Goal: Information Seeking & Learning: Learn about a topic

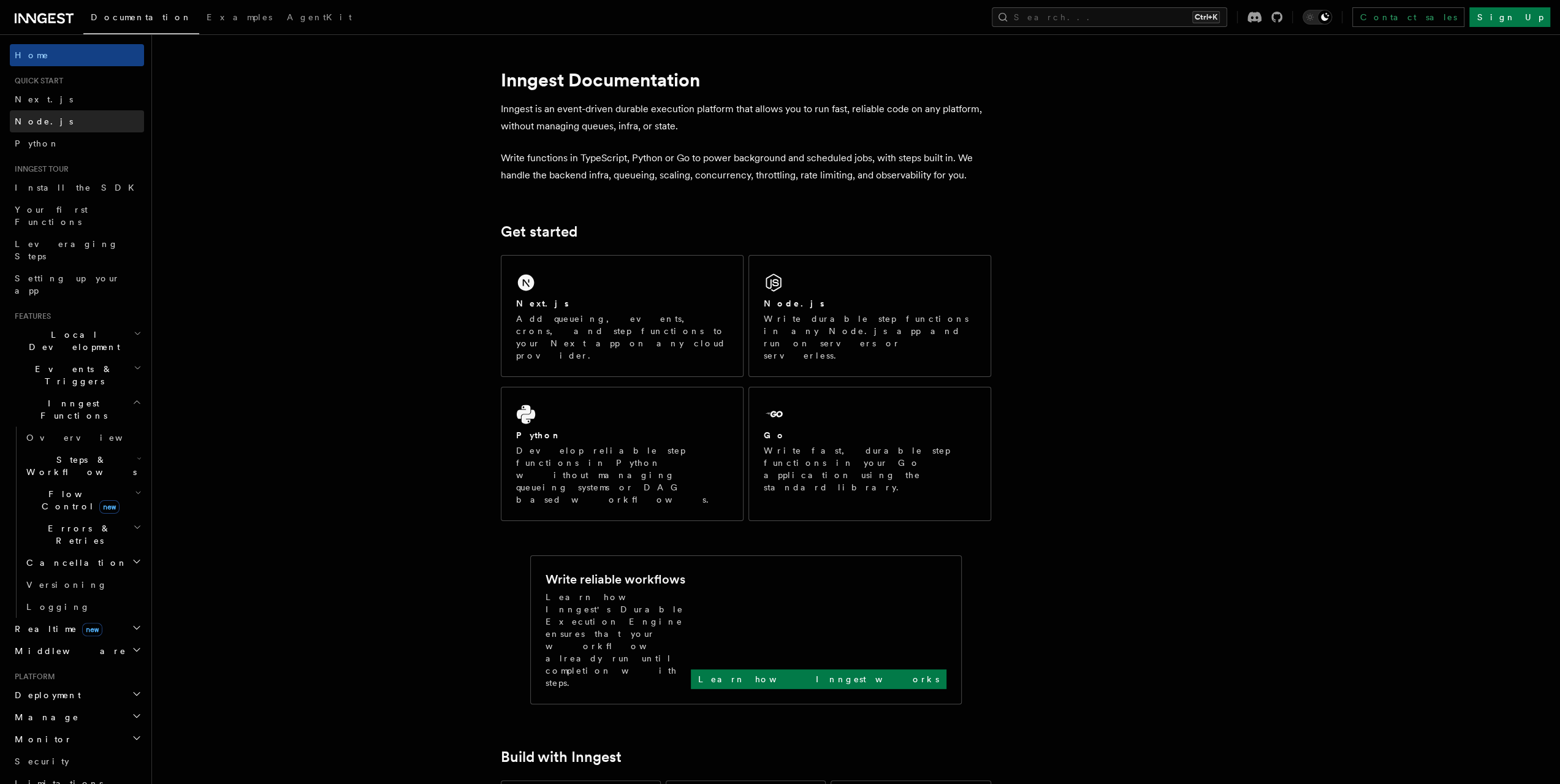
click at [43, 118] on span "Node.js" at bounding box center [43, 122] width 58 height 10
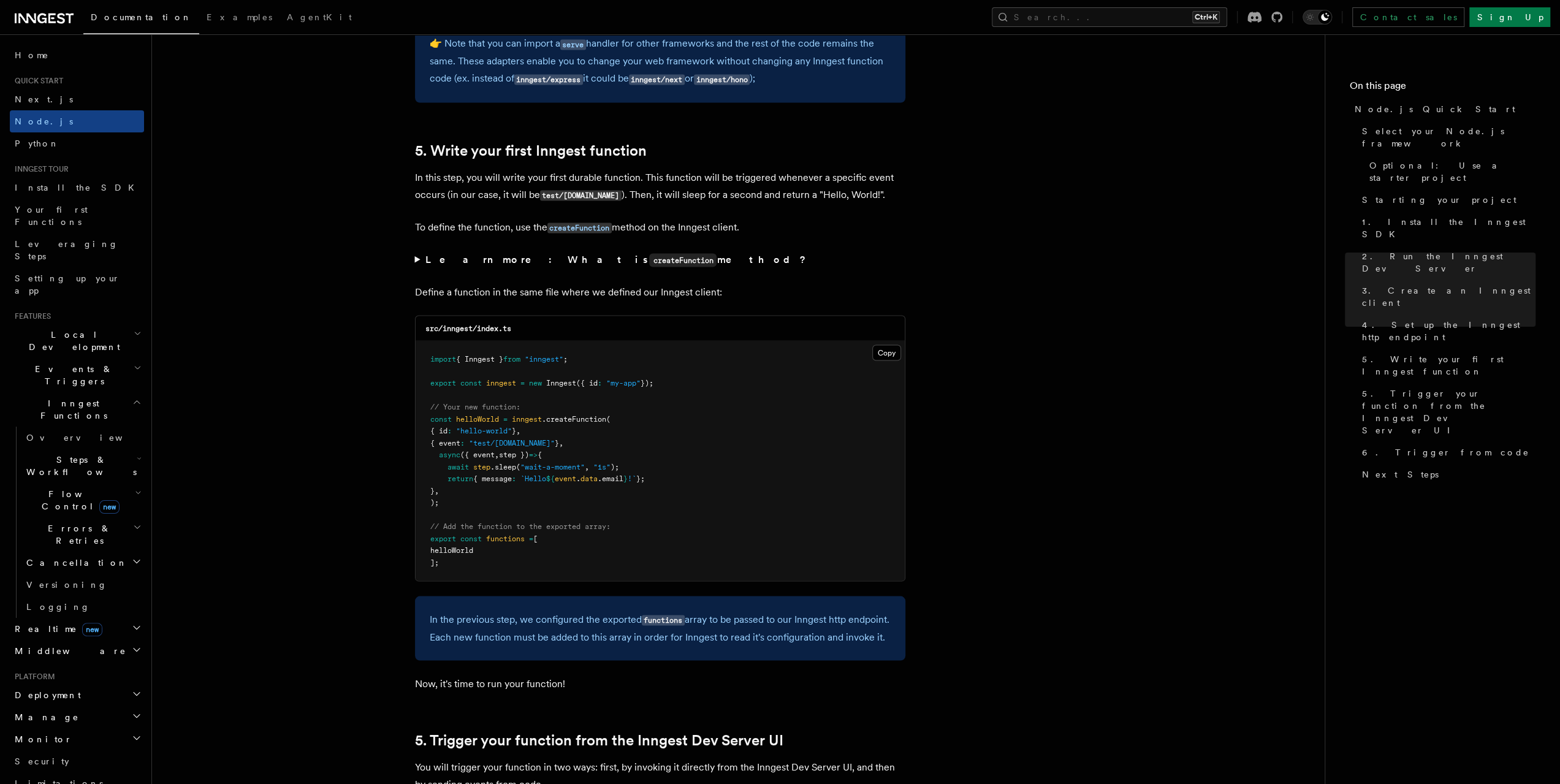
scroll to position [2390, 0]
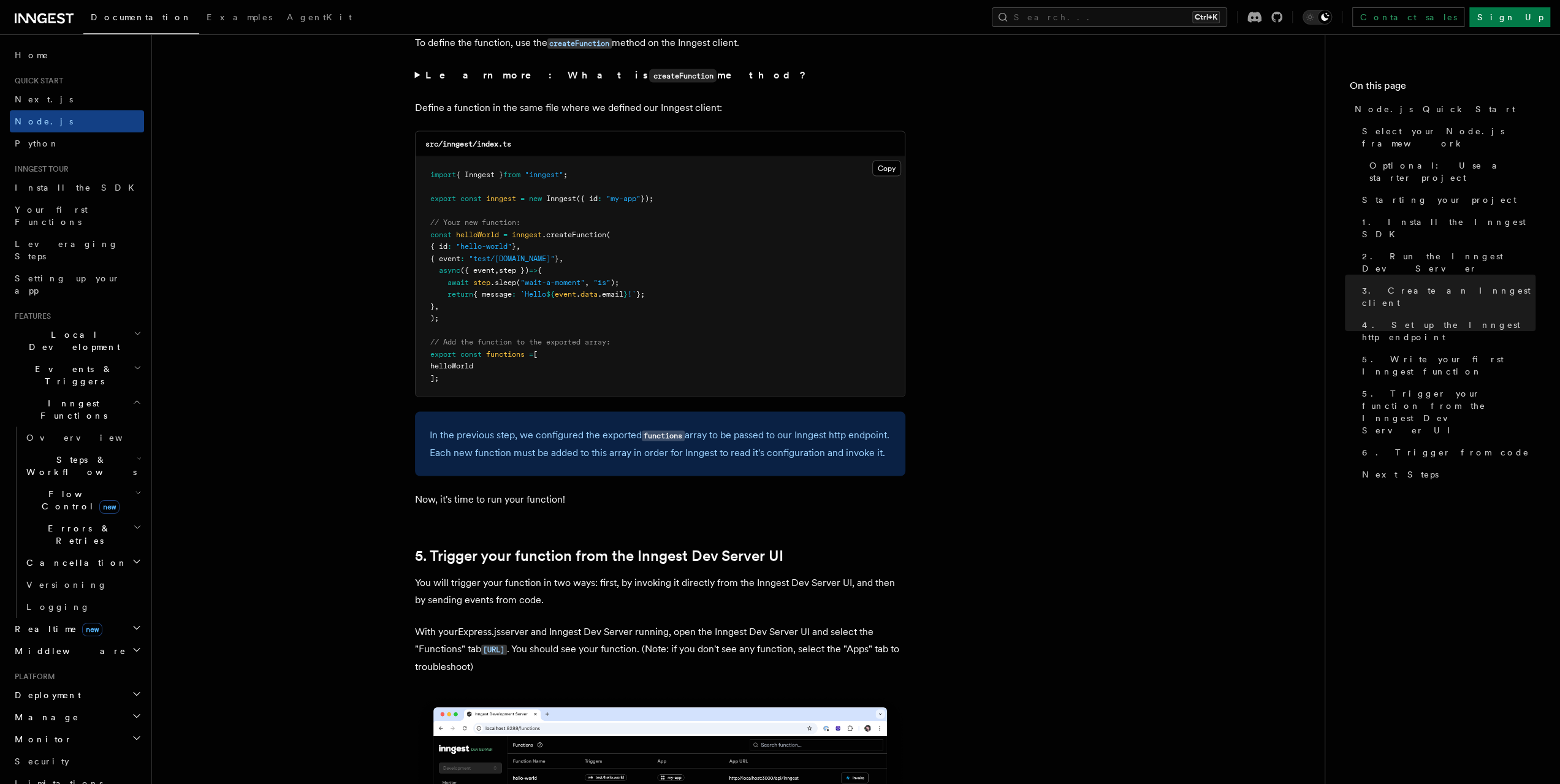
click at [71, 397] on span "Inngest Functions" at bounding box center [71, 409] width 123 height 25
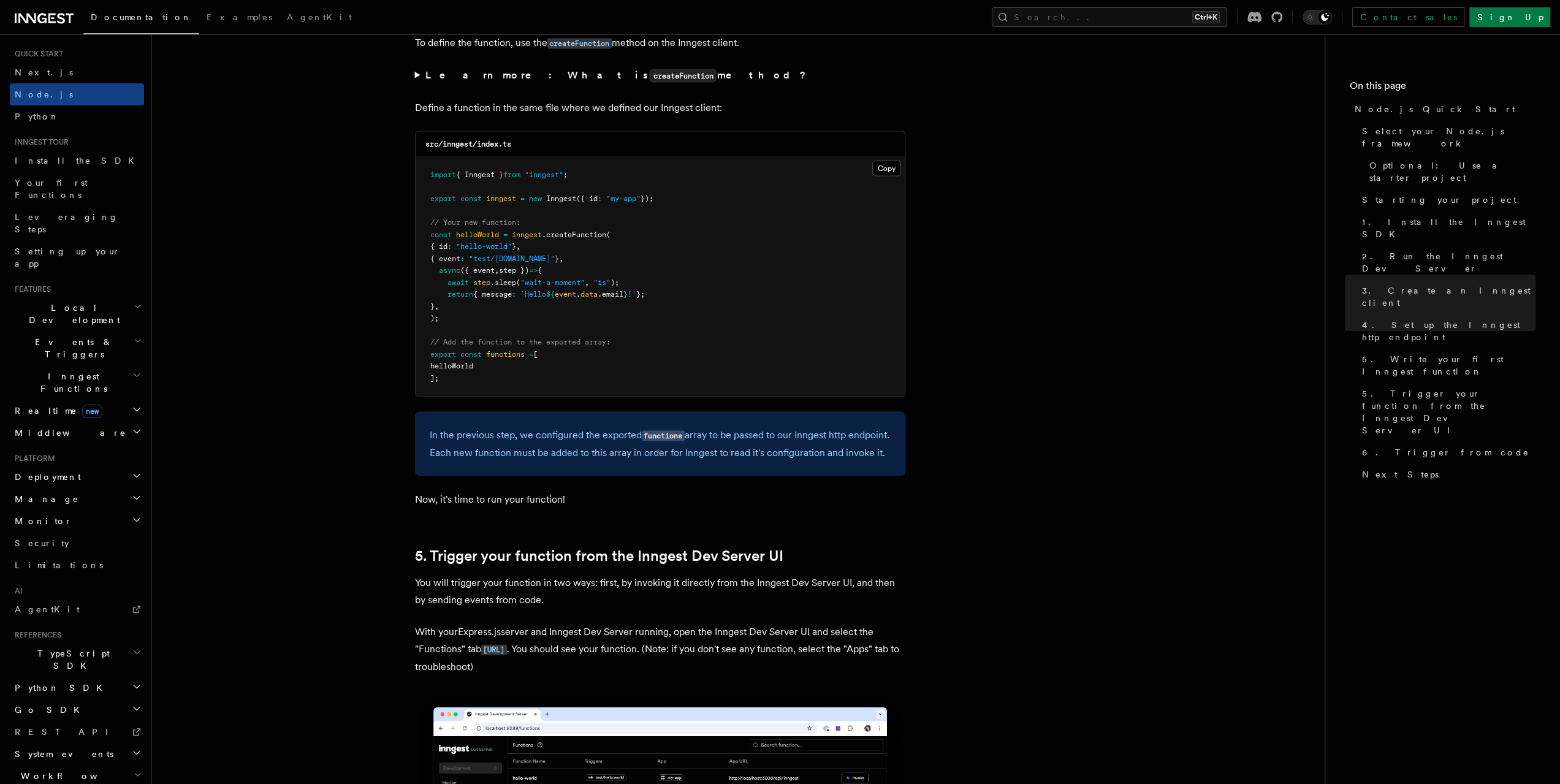
scroll to position [42, 0]
click at [69, 356] on span "Inngest Functions" at bounding box center [71, 368] width 123 height 25
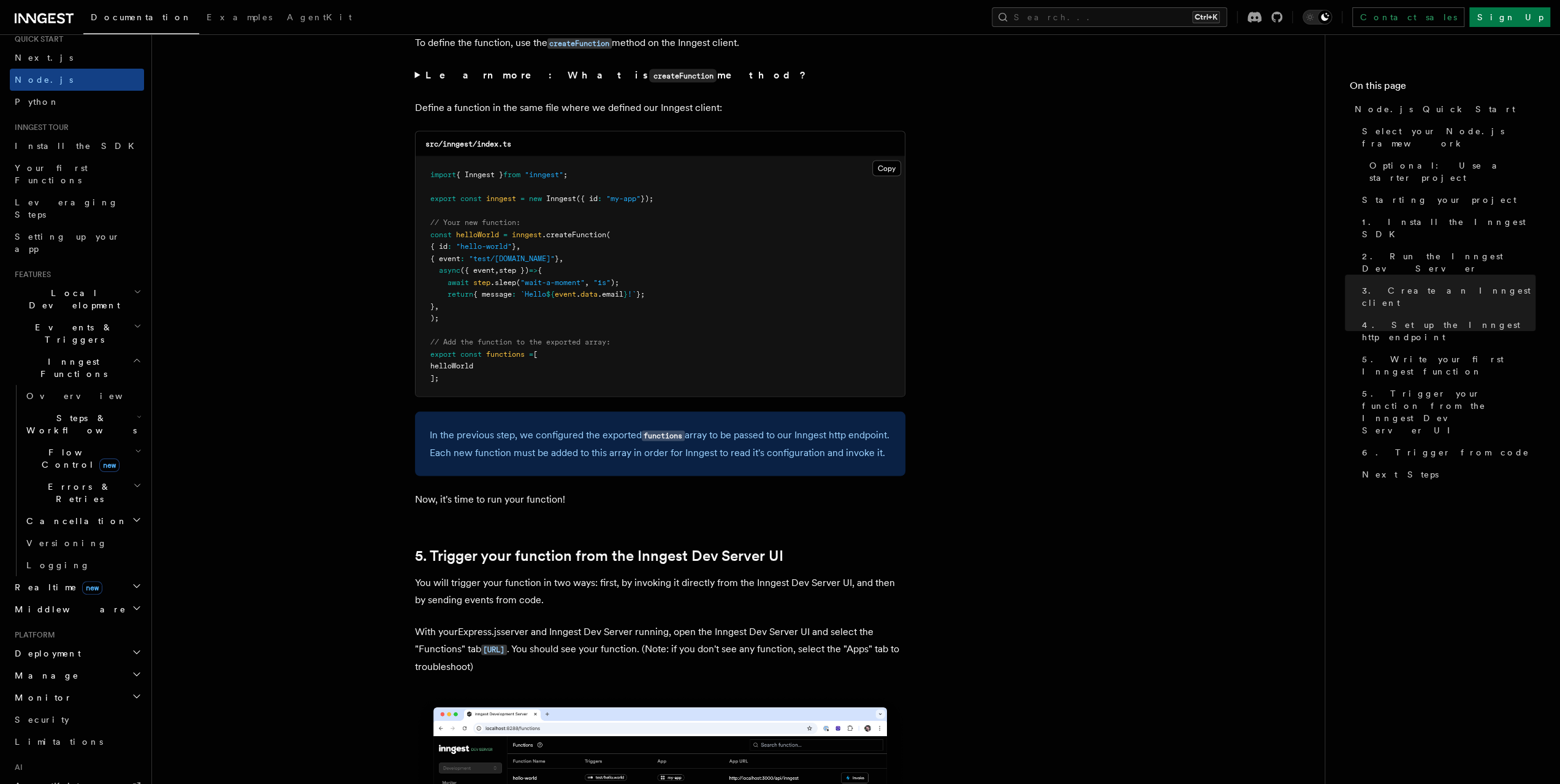
click at [55, 446] on span "Flow Control new" at bounding box center [78, 459] width 113 height 25
click at [54, 482] on span "Overview" at bounding box center [101, 487] width 126 height 10
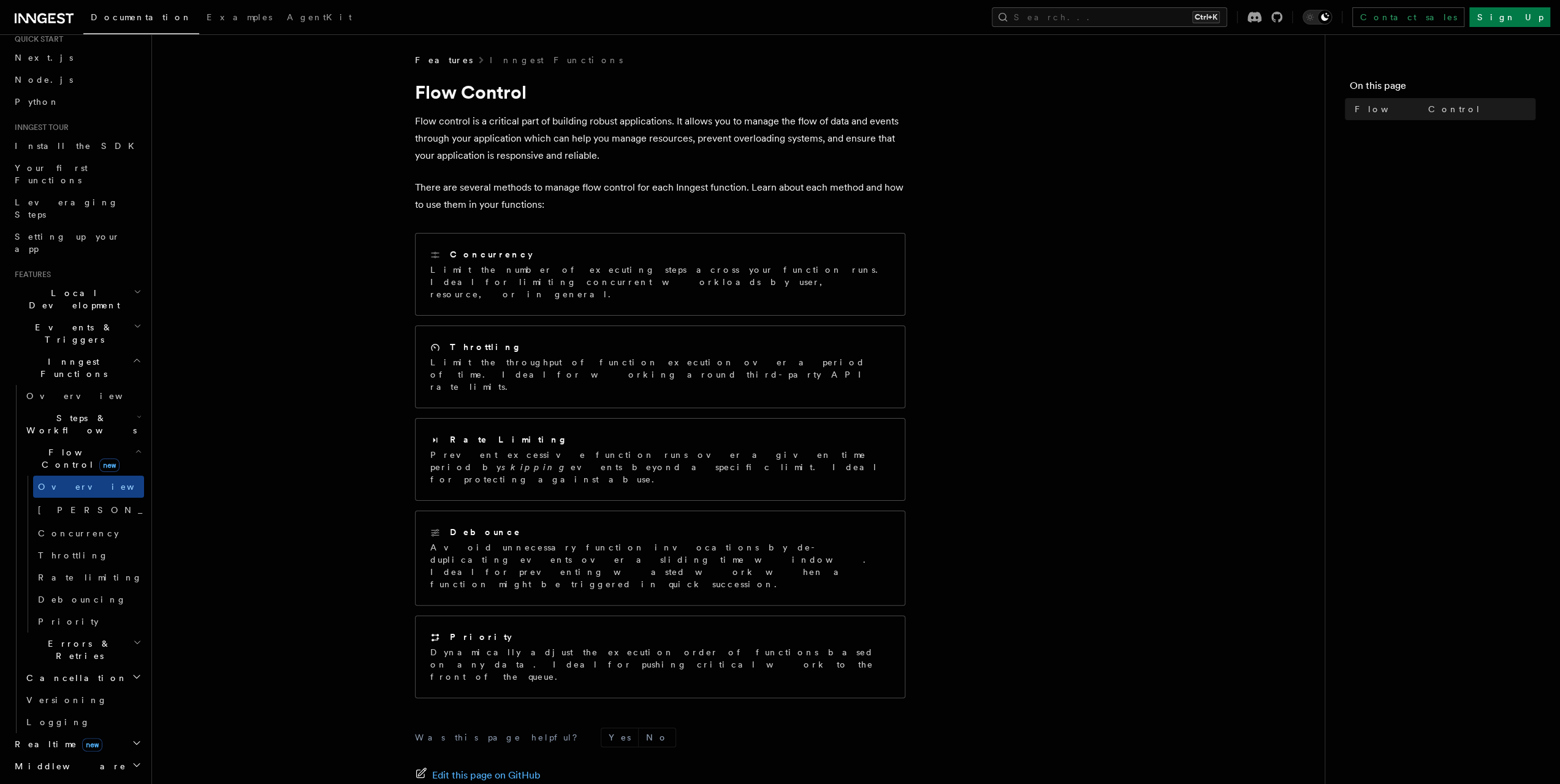
click at [1139, 601] on article "Features Inngest Functions Flow Control Flow control is a critical part of buil…" at bounding box center [738, 493] width 1133 height 877
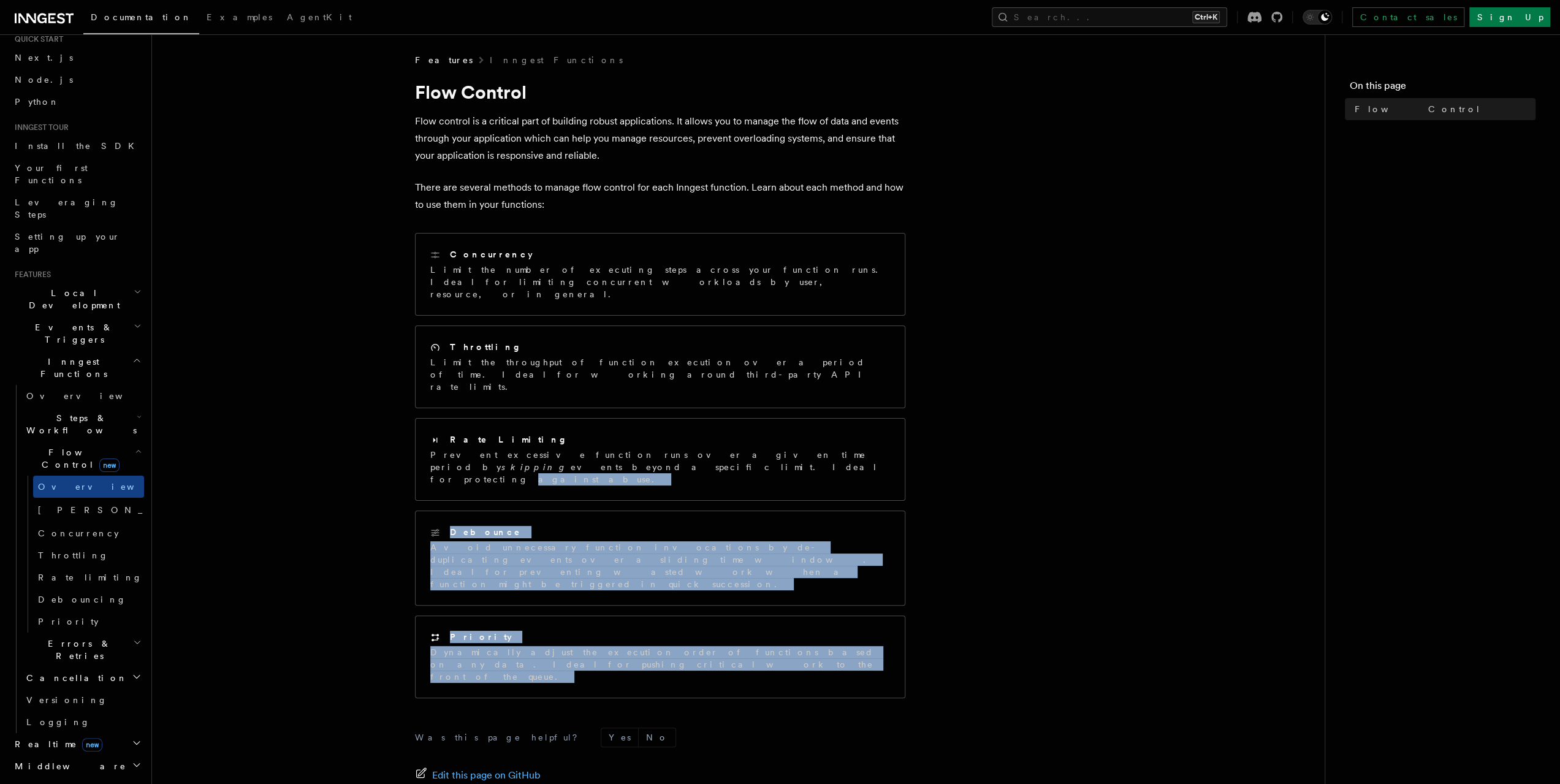
drag, startPoint x: 1100, startPoint y: 643, endPoint x: 1129, endPoint y: 365, distance: 279.5
click at [1129, 365] on article "Features Inngest Functions Flow Control Flow control is a critical part of buil…" at bounding box center [738, 493] width 1133 height 877
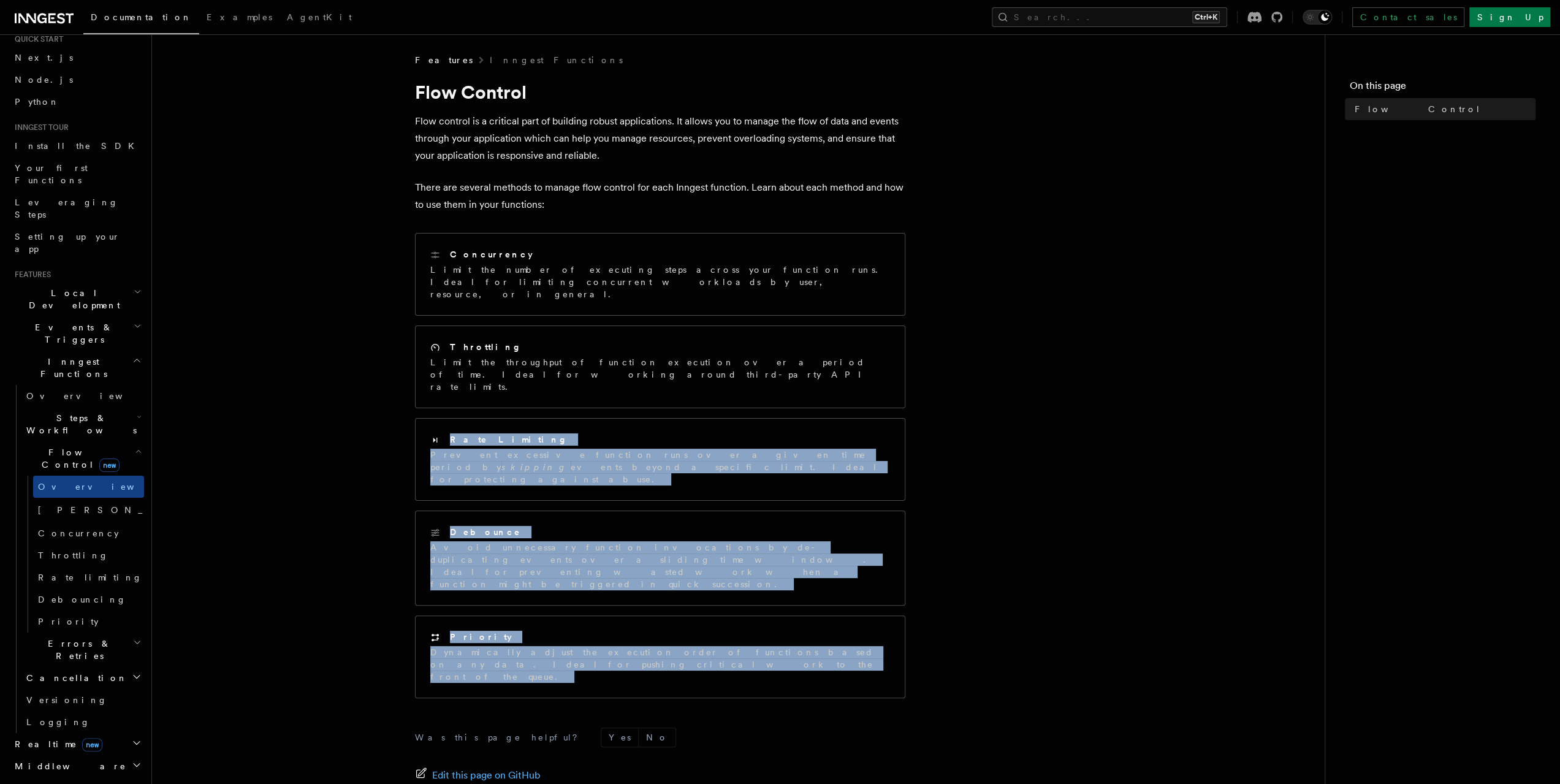
click at [1129, 365] on article "Features Inngest Functions Flow Control Flow control is a critical part of buil…" at bounding box center [738, 493] width 1133 height 877
drag, startPoint x: 1124, startPoint y: 371, endPoint x: 1129, endPoint y: 585, distance: 214.1
click at [1129, 585] on article "Features Inngest Functions Flow Control Flow control is a critical part of buil…" at bounding box center [738, 493] width 1133 height 877
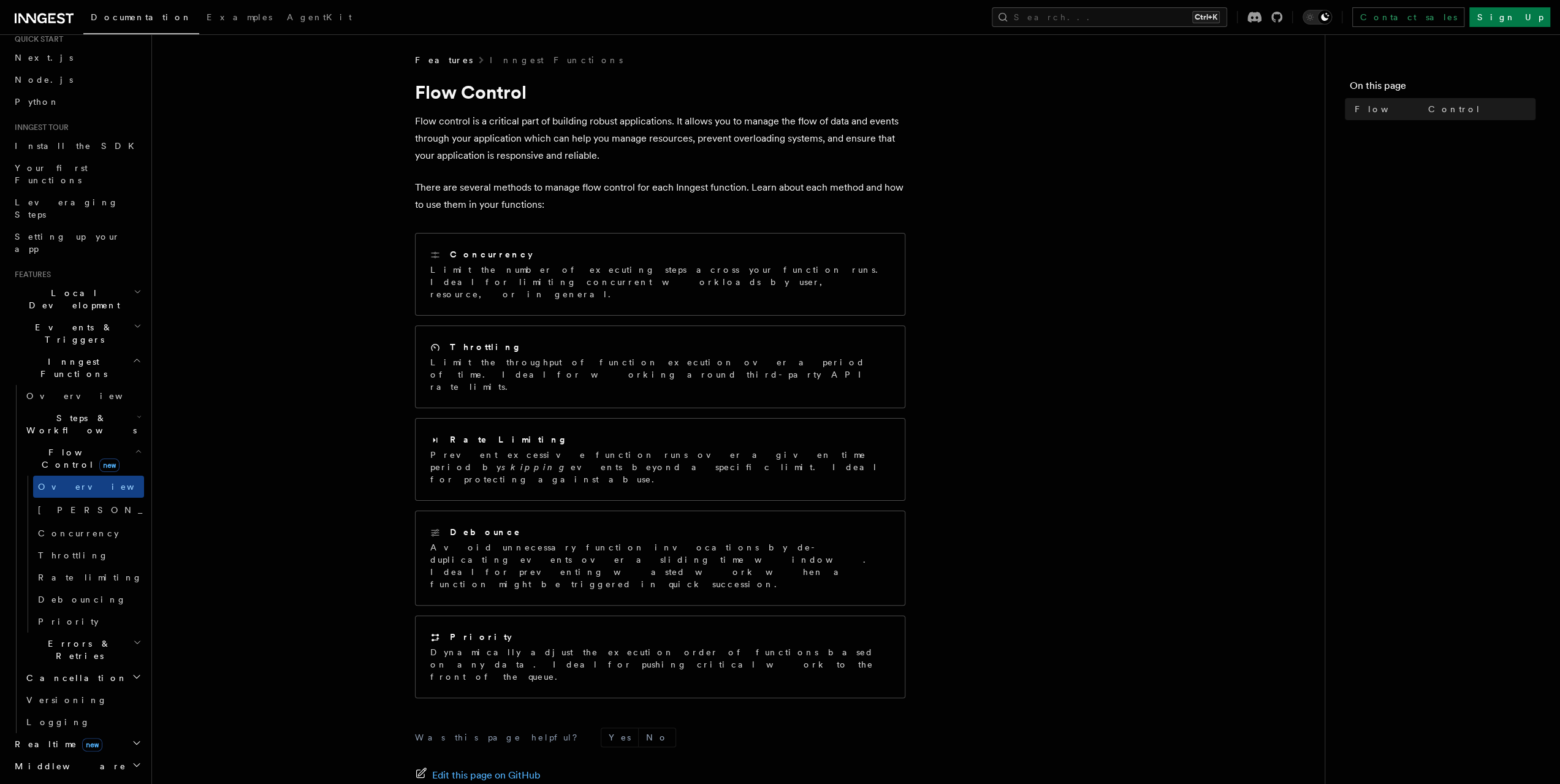
drag, startPoint x: 1133, startPoint y: 592, endPoint x: 1155, endPoint y: 430, distance: 163.5
click at [1155, 430] on article "Features Inngest Functions Flow Control Flow control is a critical part of buil…" at bounding box center [738, 493] width 1133 height 877
click at [1155, 430] on article "Features Inngest Functions Flow Control Flow control is a critical part of buil…" at bounding box center [738, 493] width 1133 height 877
drag, startPoint x: 1155, startPoint y: 430, endPoint x: 1143, endPoint y: 612, distance: 182.4
click at [1143, 612] on article "Features Inngest Functions Flow Control Flow control is a critical part of buil…" at bounding box center [738, 493] width 1133 height 877
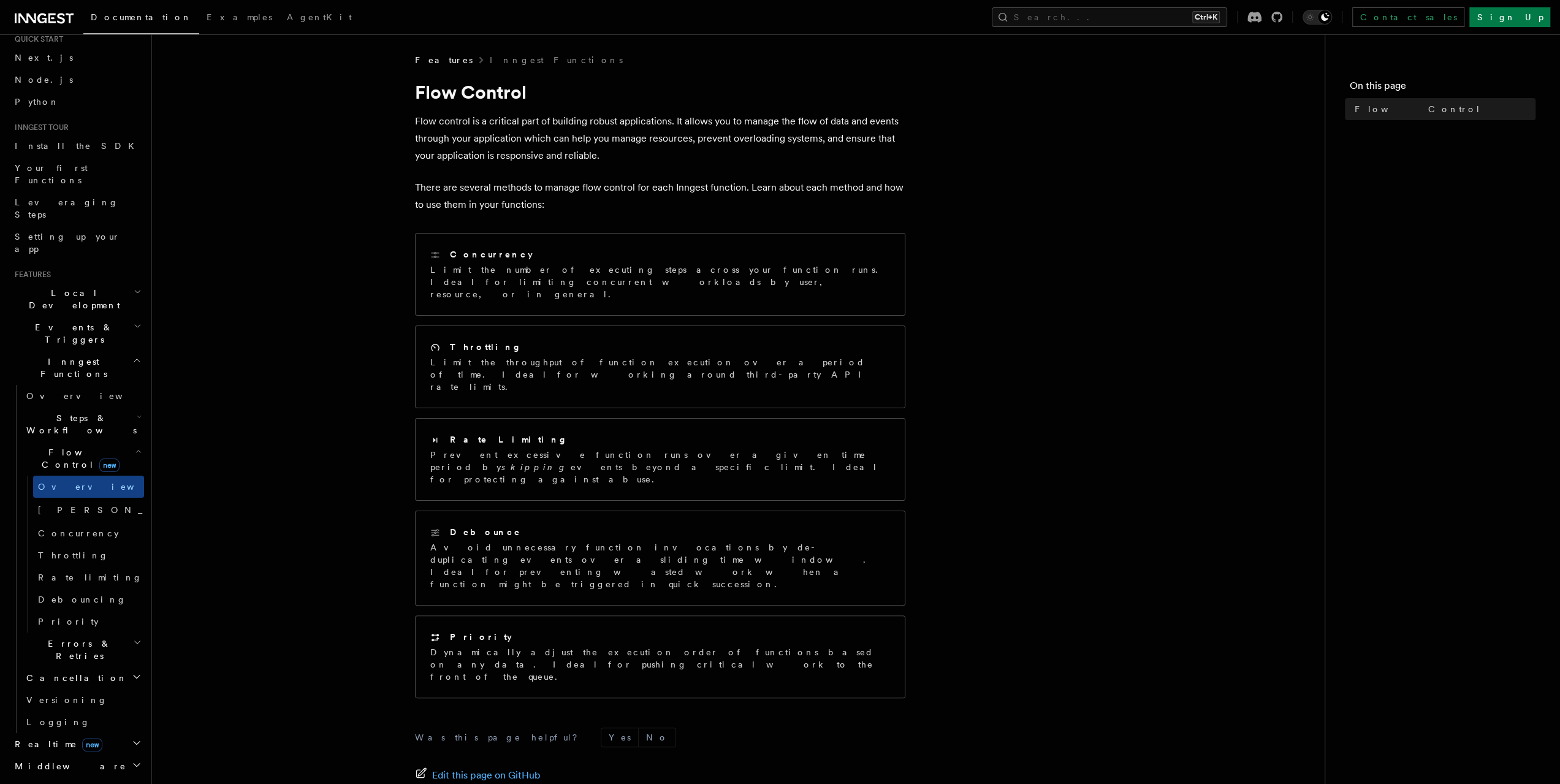
click at [1143, 612] on article "Features Inngest Functions Flow Control Flow control is a critical part of buil…" at bounding box center [738, 493] width 1133 height 877
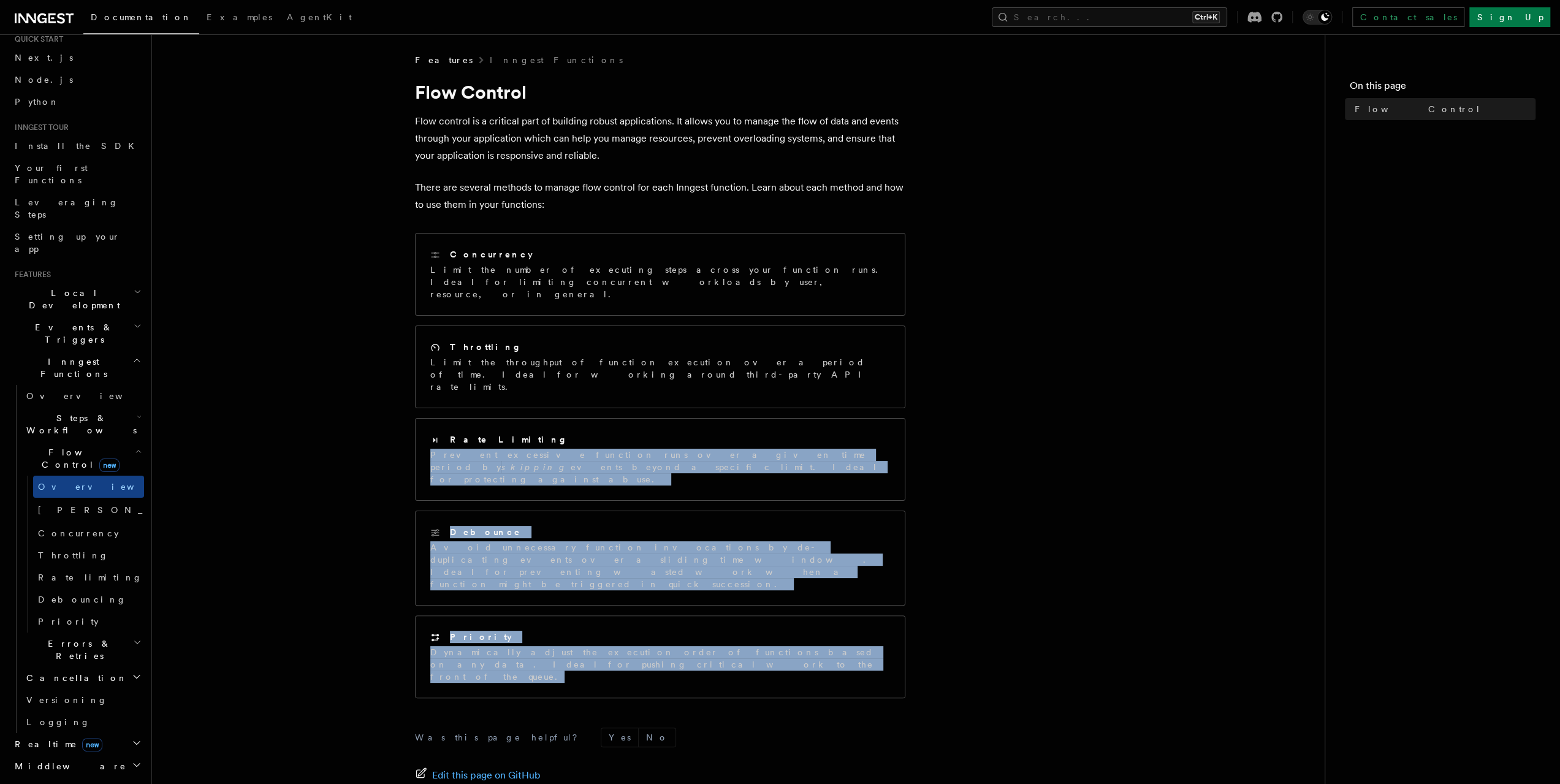
drag, startPoint x: 1143, startPoint y: 614, endPoint x: 1173, endPoint y: 393, distance: 223.0
click at [1174, 395] on article "Features Inngest Functions Flow Control Flow control is a critical part of buil…" at bounding box center [738, 493] width 1133 height 877
click at [1173, 393] on article "Features Inngest Functions Flow Control Flow control is a critical part of buil…" at bounding box center [738, 493] width 1133 height 877
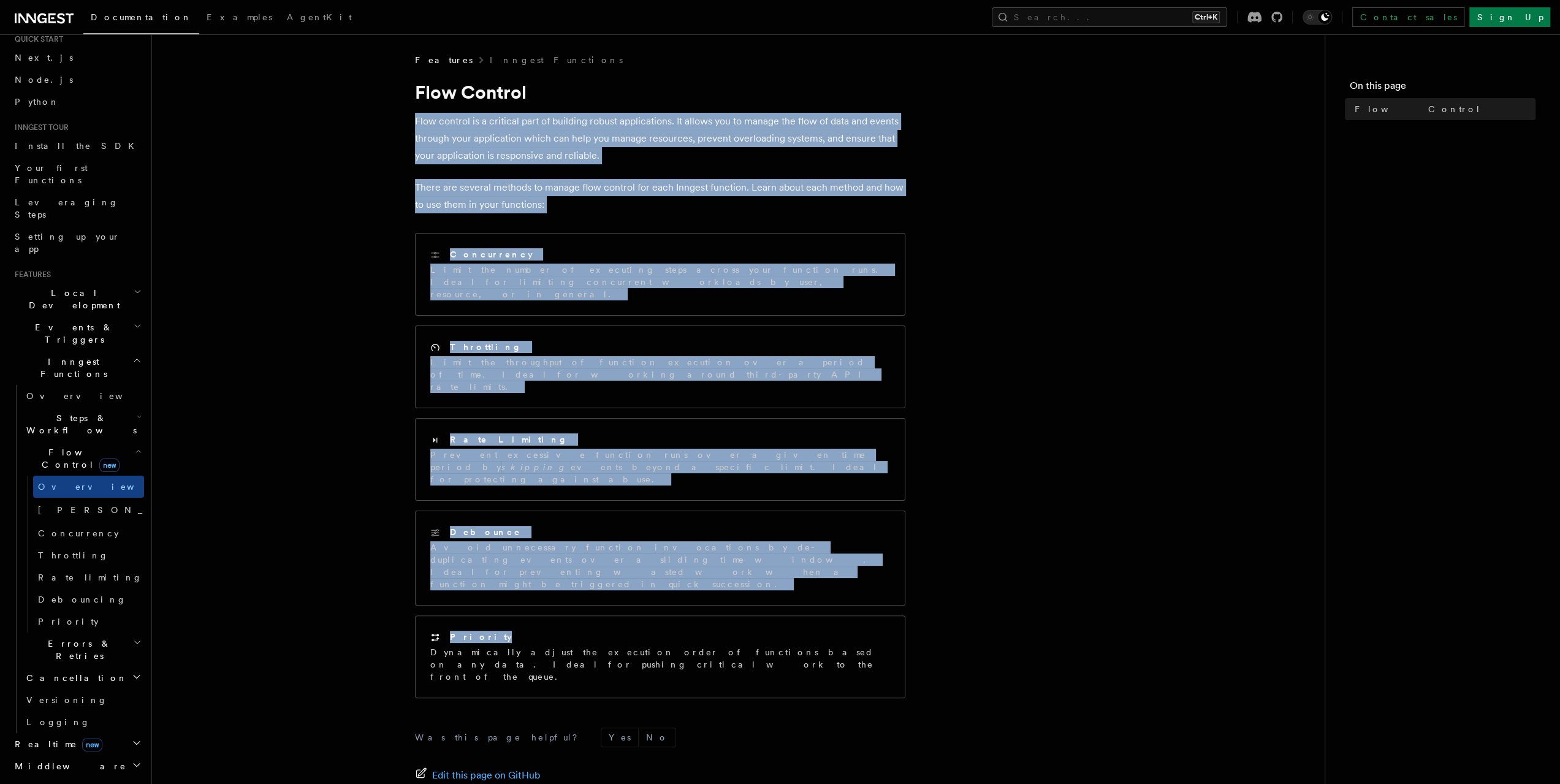
drag, startPoint x: 1098, startPoint y: 110, endPoint x: 1107, endPoint y: 550, distance: 440.1
click at [1107, 550] on article "Features Inngest Functions Flow Control Flow control is a critical part of buil…" at bounding box center [738, 493] width 1133 height 877
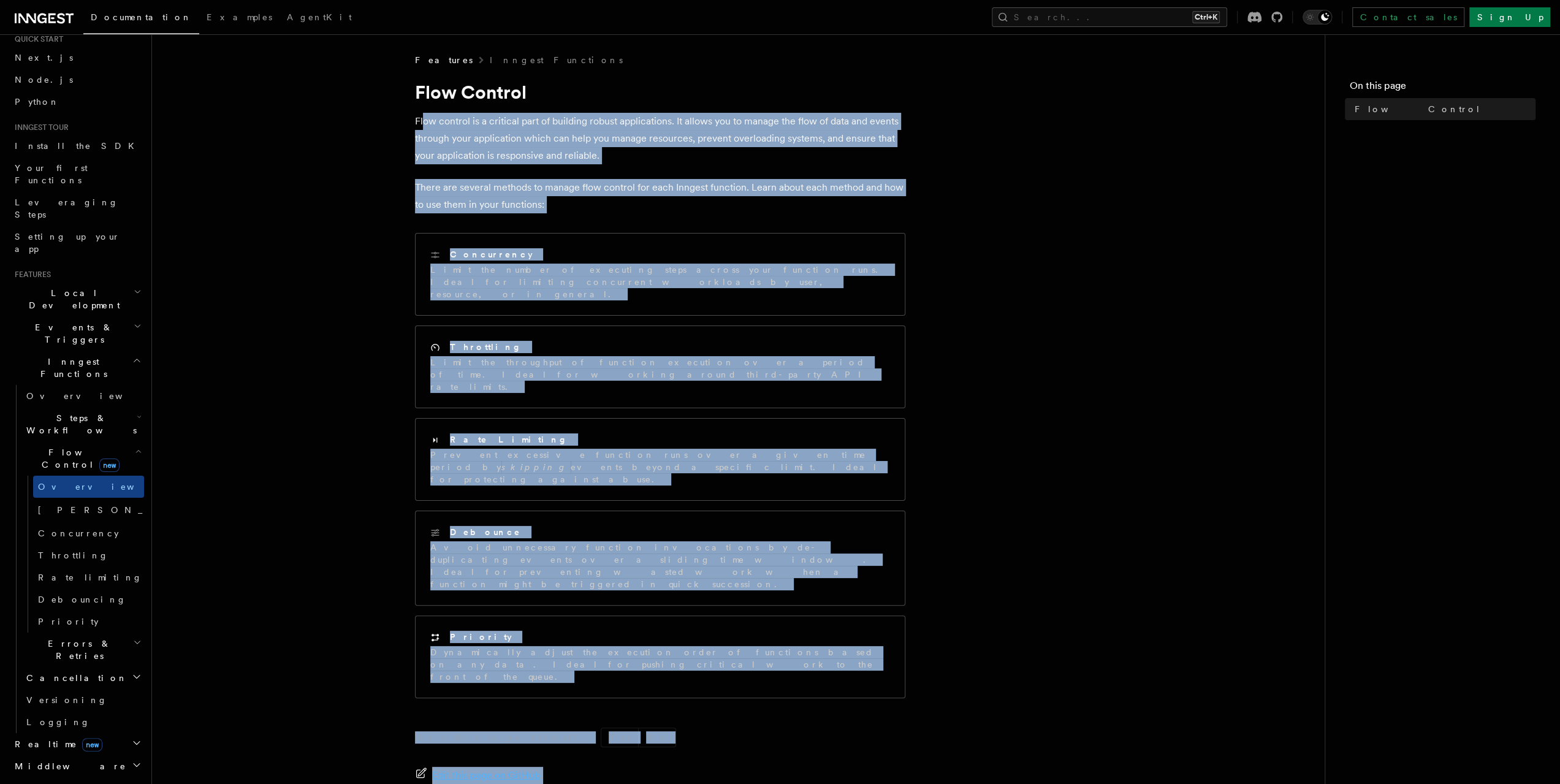
drag, startPoint x: 449, startPoint y: 130, endPoint x: 1279, endPoint y: 753, distance: 1037.8
click at [1279, 753] on article "Features Inngest Functions Flow Control Flow control is a critical part of buil…" at bounding box center [738, 493] width 1133 height 877
click at [1289, 568] on article "Features Inngest Functions Flow Control Flow control is a critical part of buil…" at bounding box center [738, 493] width 1133 height 877
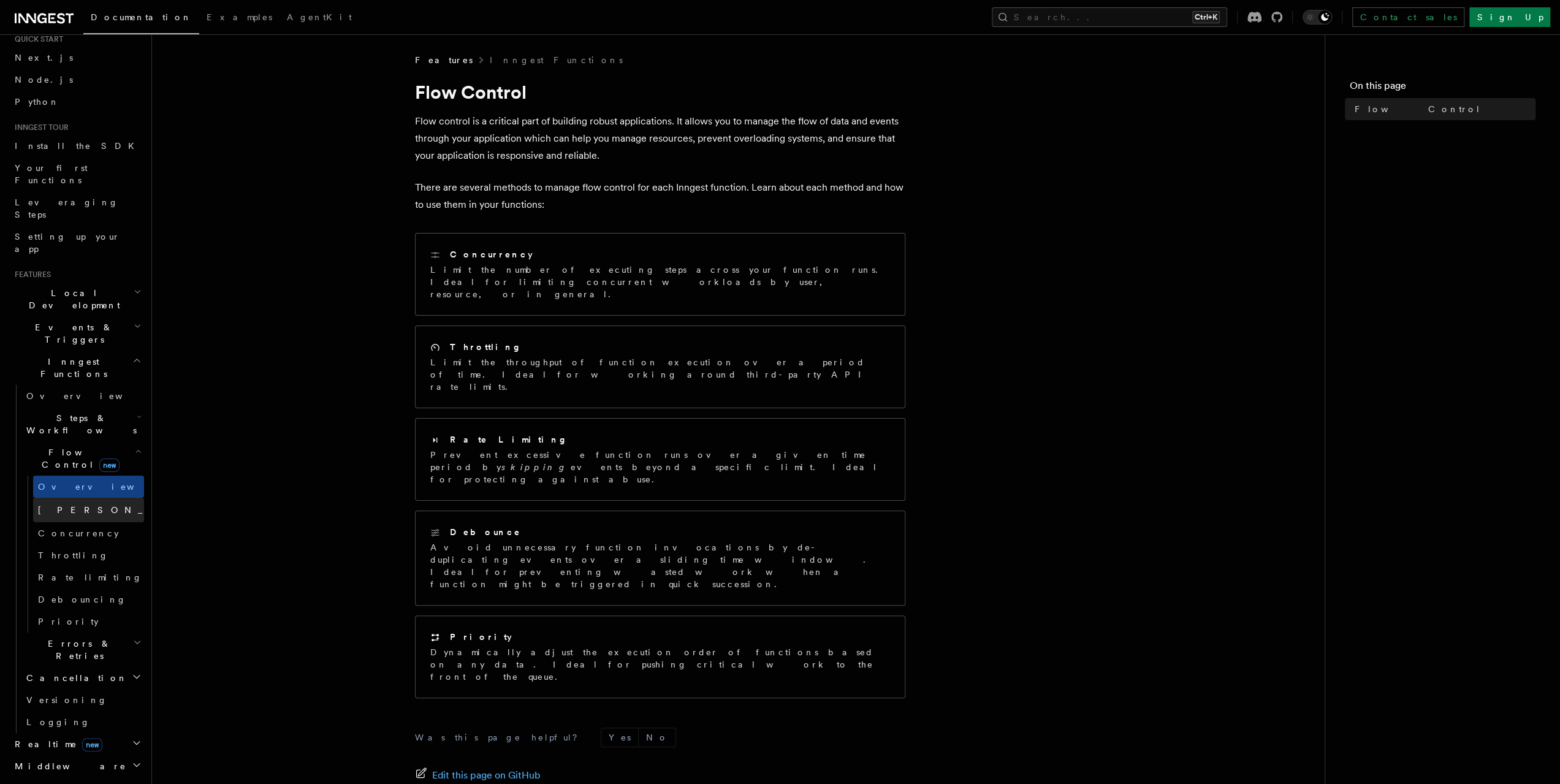
click at [60, 505] on span "[PERSON_NAME]" at bounding box center [128, 509] width 180 height 10
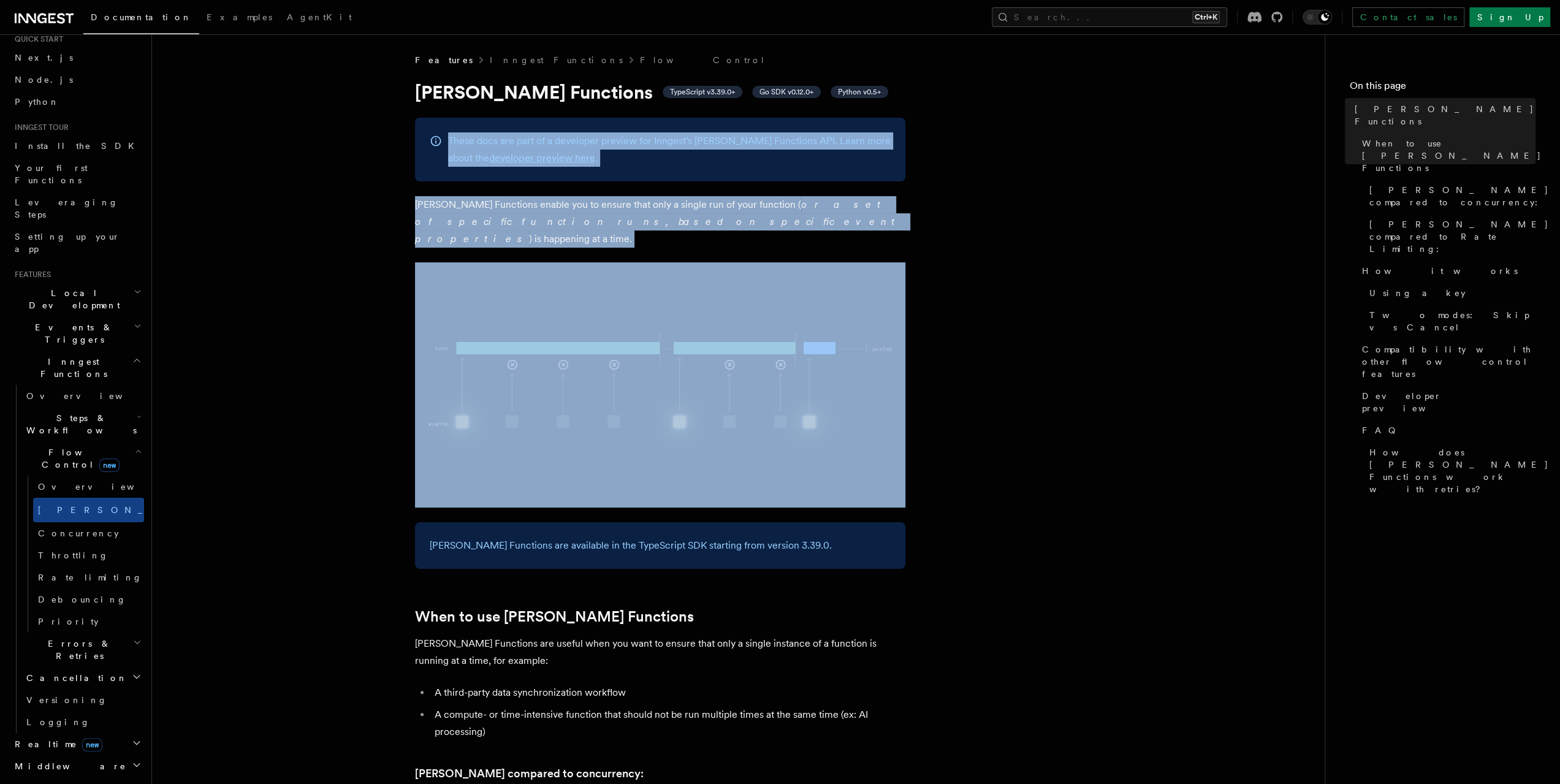
drag, startPoint x: 369, startPoint y: 103, endPoint x: 1081, endPoint y: 428, distance: 782.7
drag, startPoint x: 1039, startPoint y: 284, endPoint x: 1048, endPoint y: 407, distance: 123.3
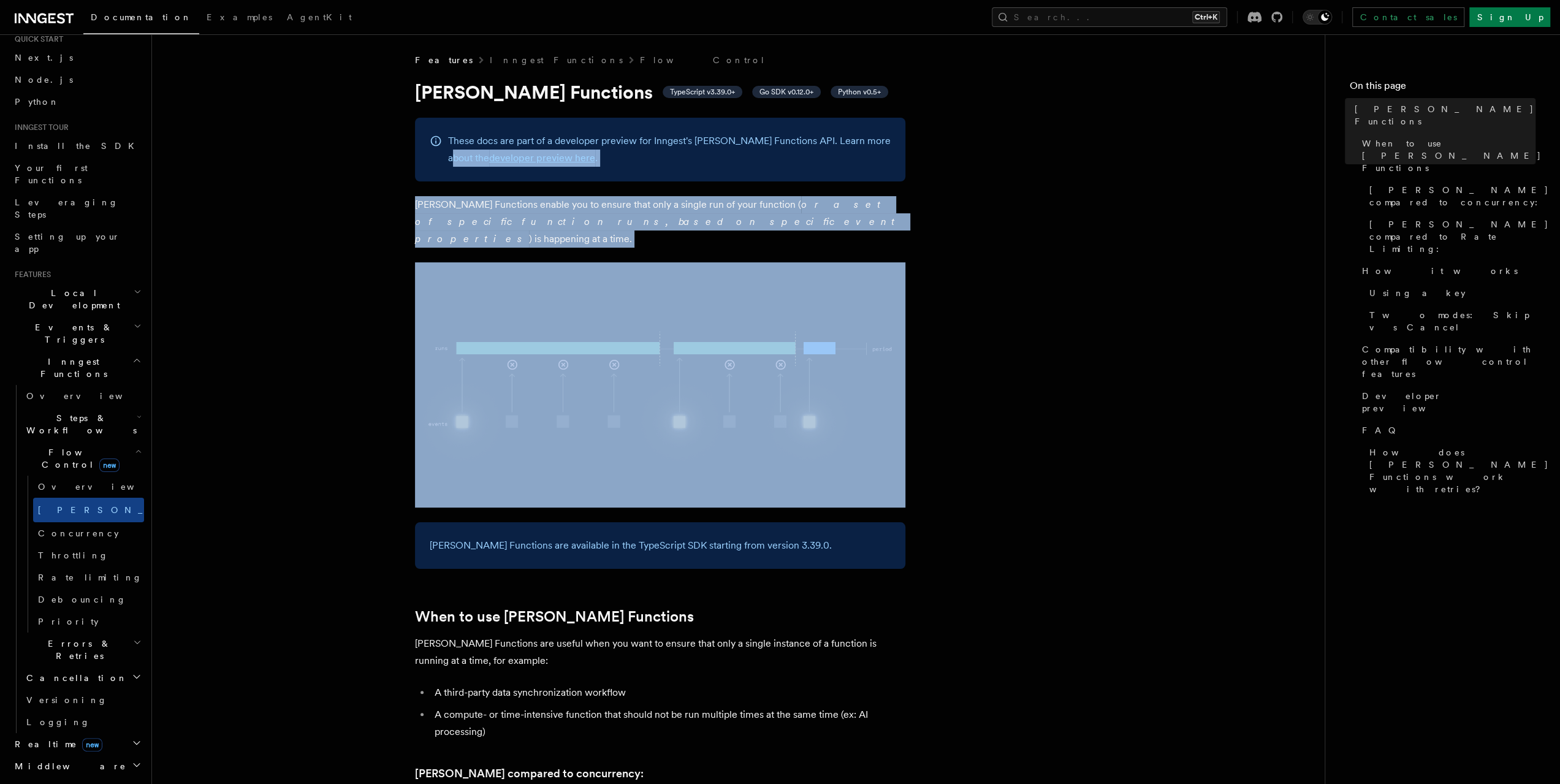
drag, startPoint x: 1048, startPoint y: 405, endPoint x: 991, endPoint y: 122, distance: 288.7
drag, startPoint x: 988, startPoint y: 299, endPoint x: 987, endPoint y: 380, distance: 81.0
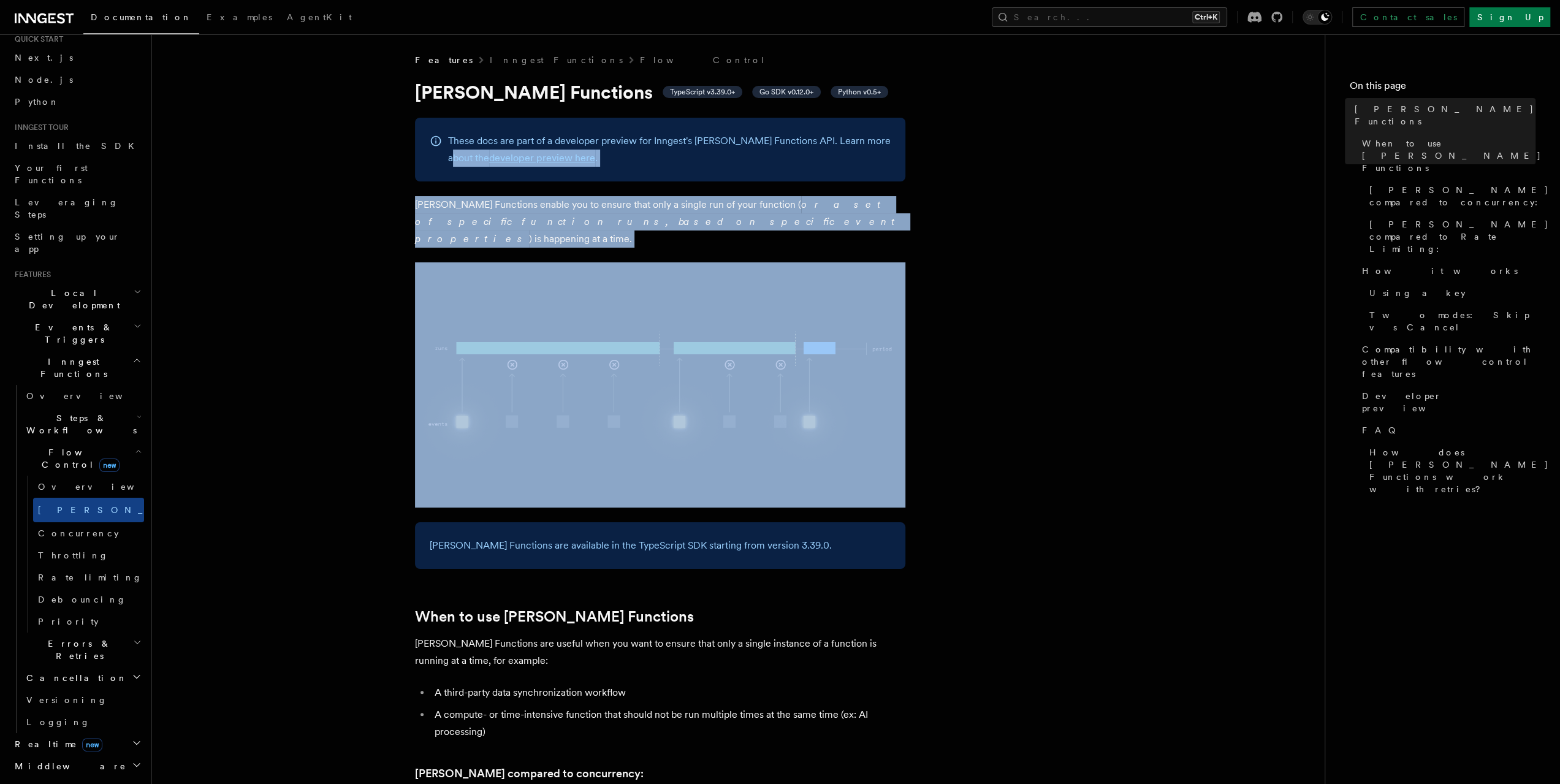
drag, startPoint x: 987, startPoint y: 380, endPoint x: 975, endPoint y: 139, distance: 241.3
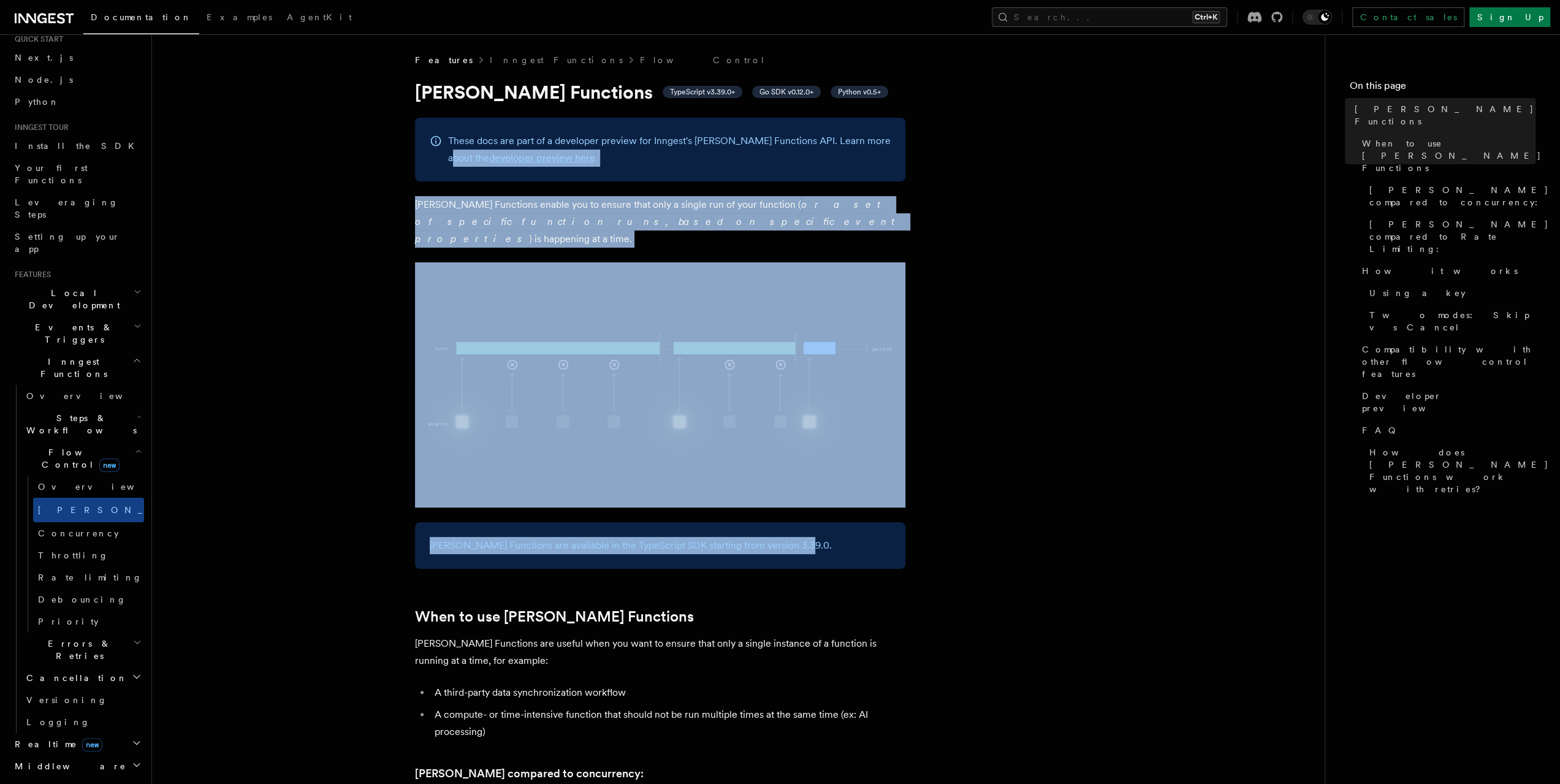
drag, startPoint x: 975, startPoint y: 139, endPoint x: 1018, endPoint y: 510, distance: 373.5
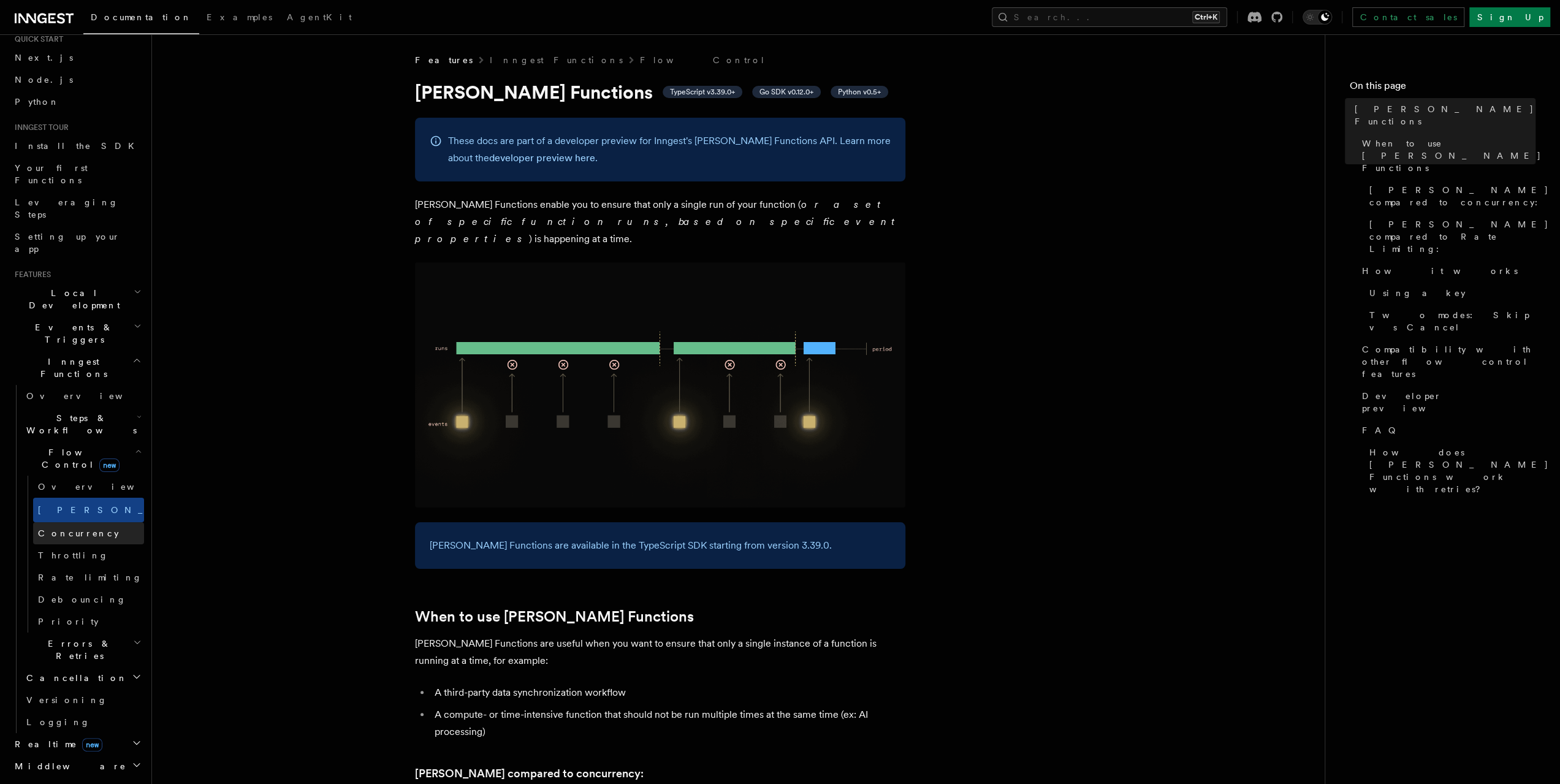
click at [90, 522] on link "Concurrency" at bounding box center [89, 533] width 111 height 22
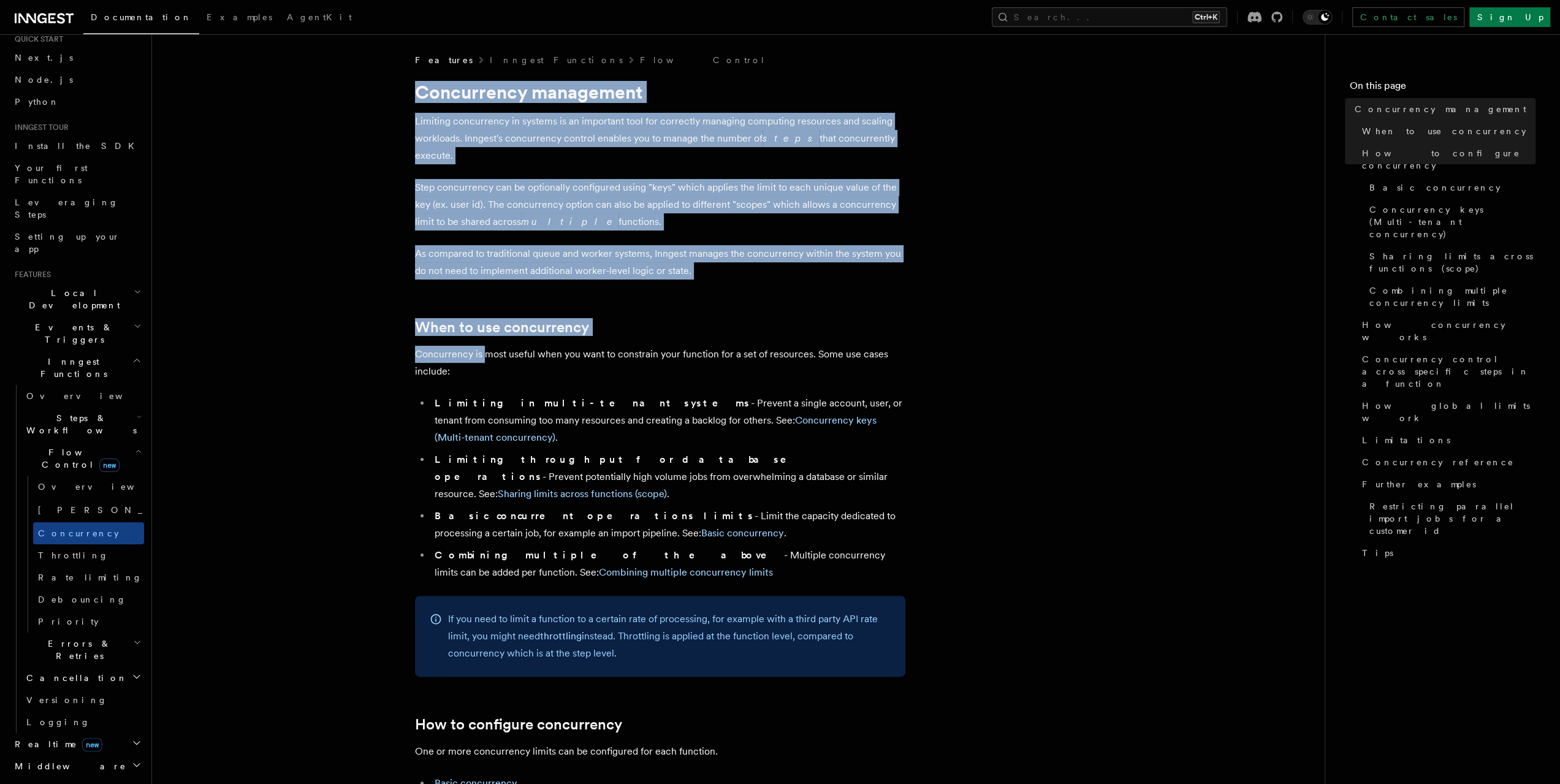
drag, startPoint x: 390, startPoint y: 102, endPoint x: 484, endPoint y: 339, distance: 255.0
click at [484, 345] on p "Concurrency is most useful when you want to constrain your function for a set o…" at bounding box center [660, 362] width 490 height 34
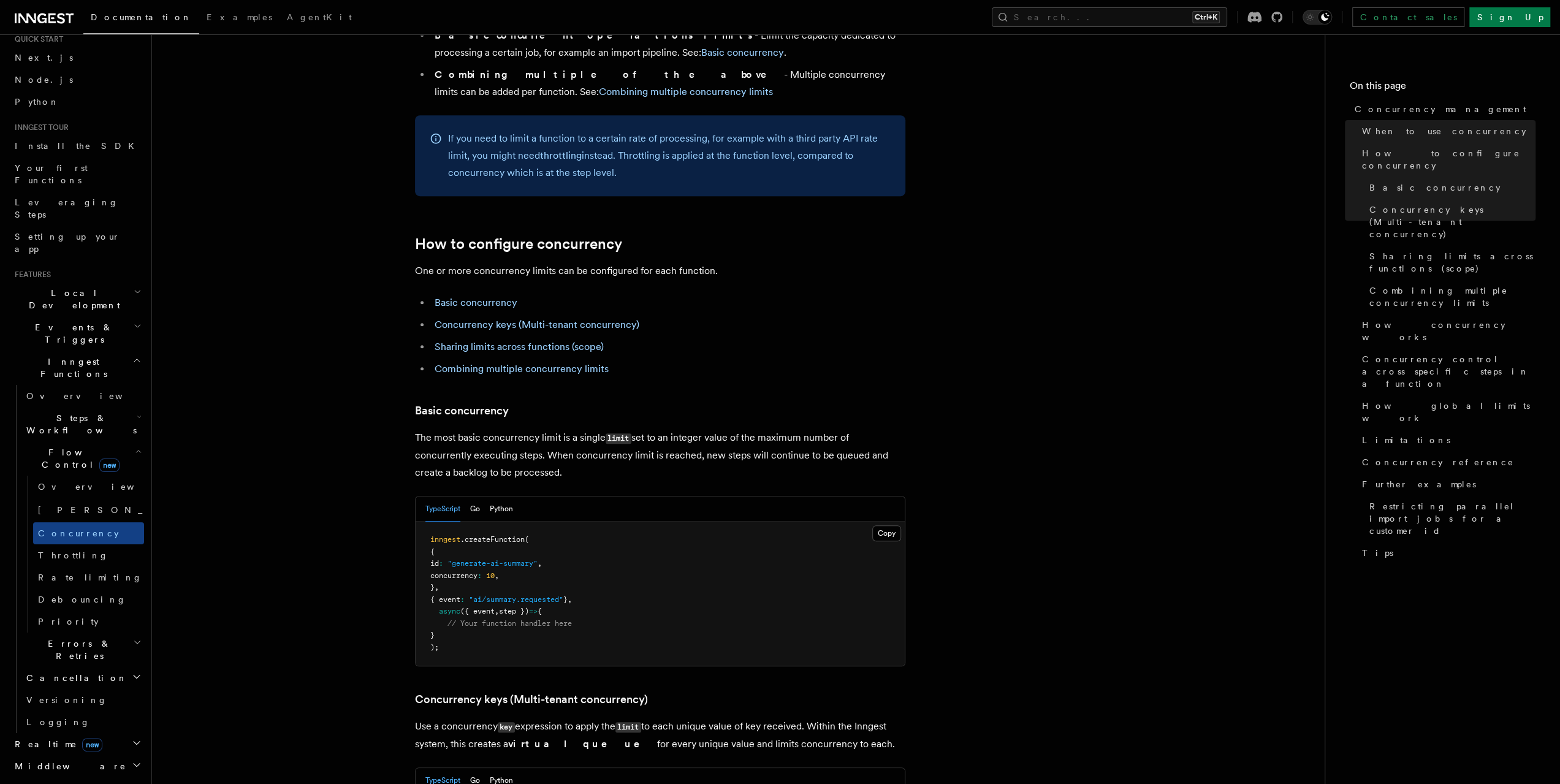
scroll to position [490, 0]
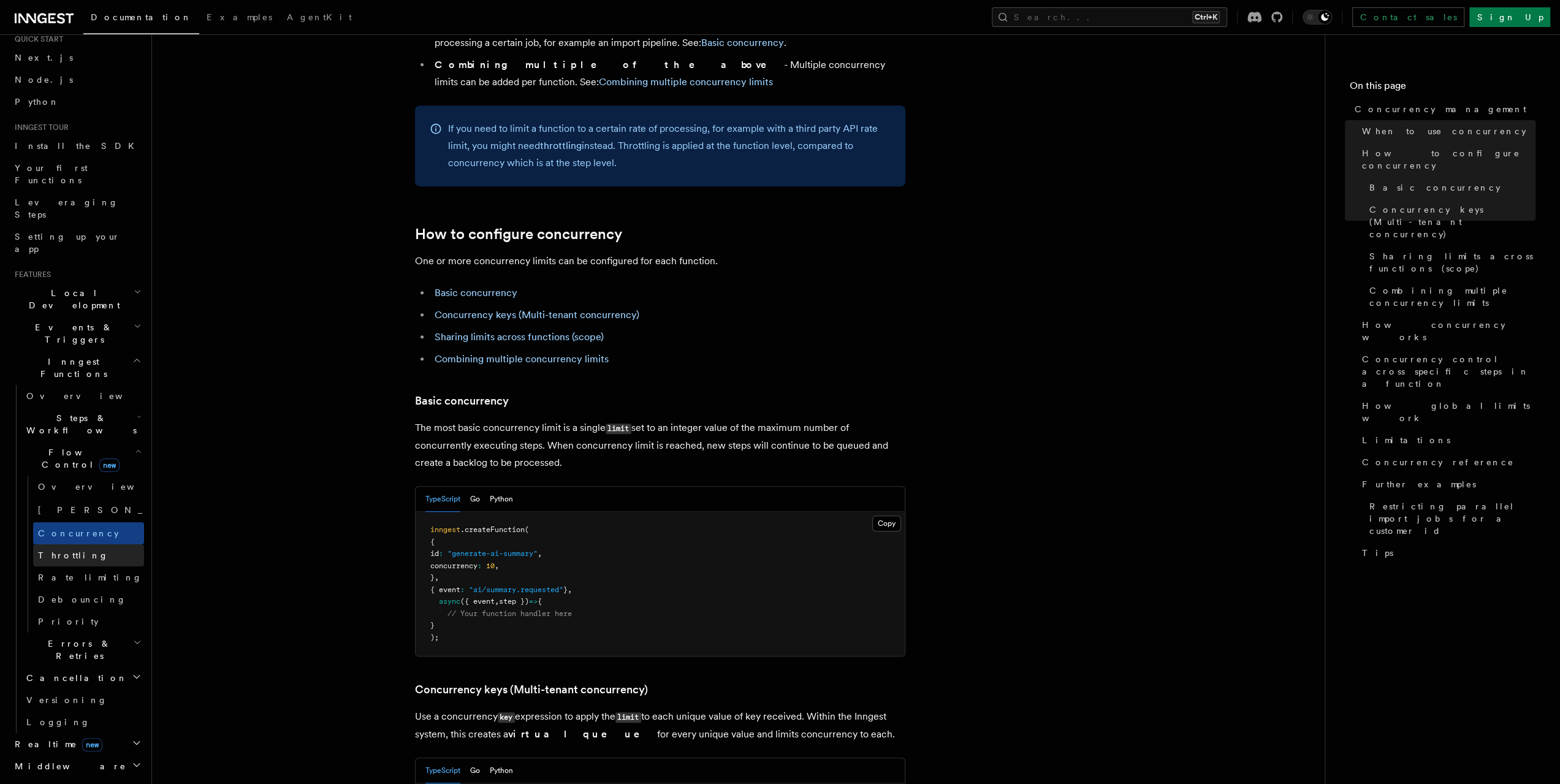
click at [60, 544] on link "Throttling" at bounding box center [89, 555] width 111 height 22
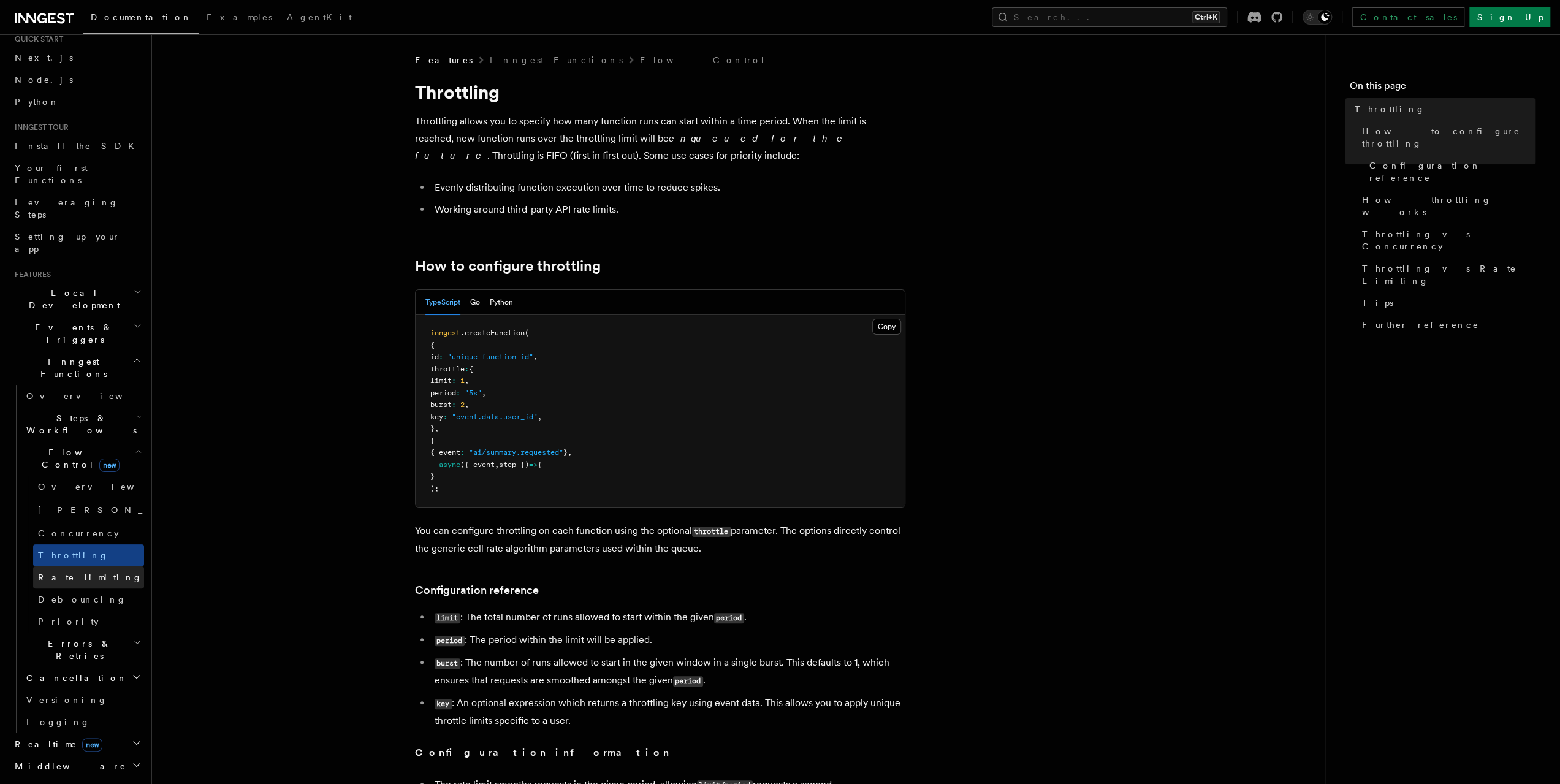
click at [84, 566] on link "Rate limiting" at bounding box center [89, 577] width 111 height 22
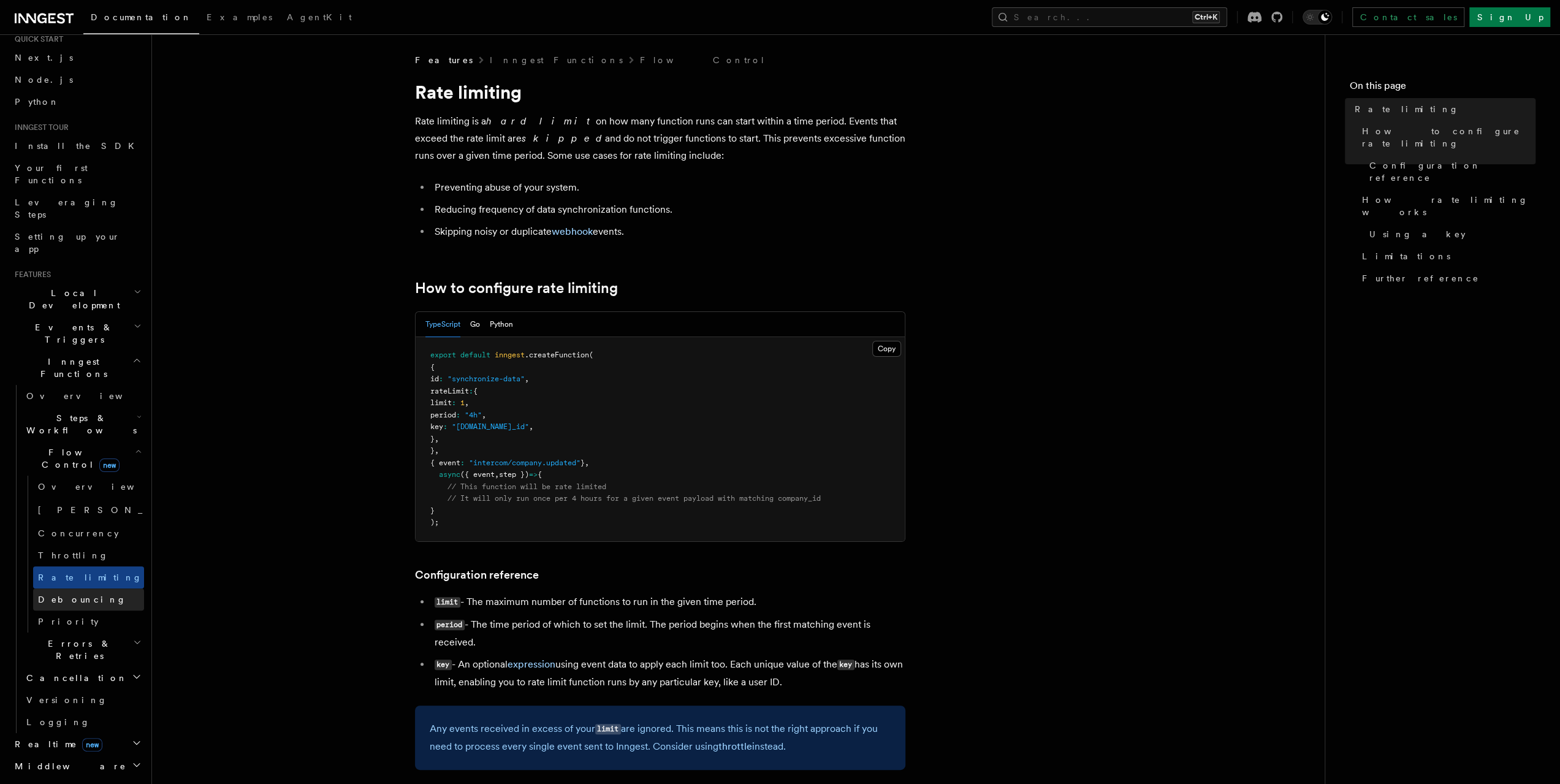
click at [60, 595] on span "Debouncing" at bounding box center [82, 599] width 89 height 10
